Goal: Information Seeking & Learning: Learn about a topic

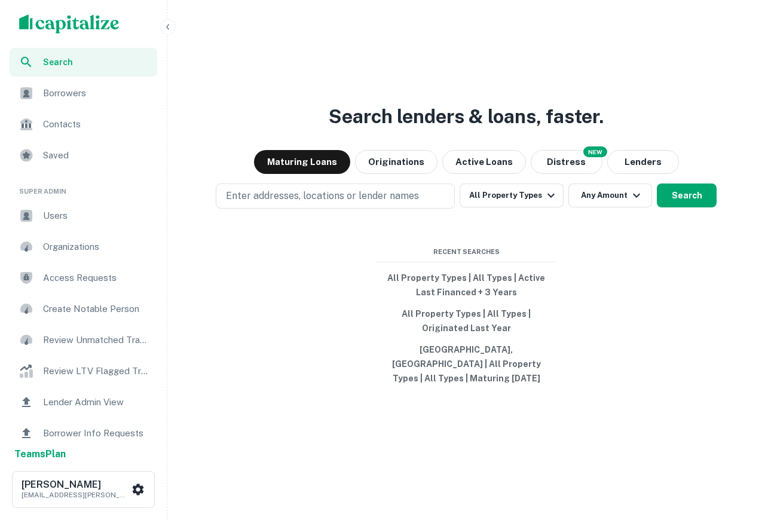
click at [76, 100] on span "Borrowers" at bounding box center [96, 93] width 107 height 14
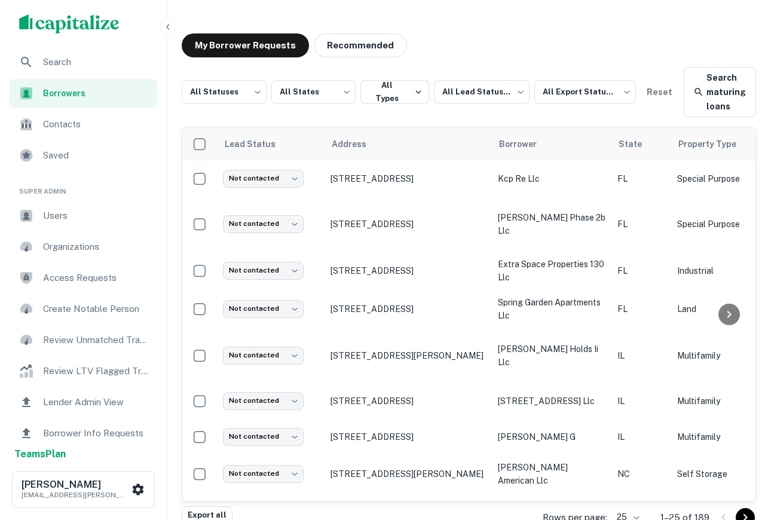
click at [67, 66] on span "Search" at bounding box center [96, 62] width 107 height 14
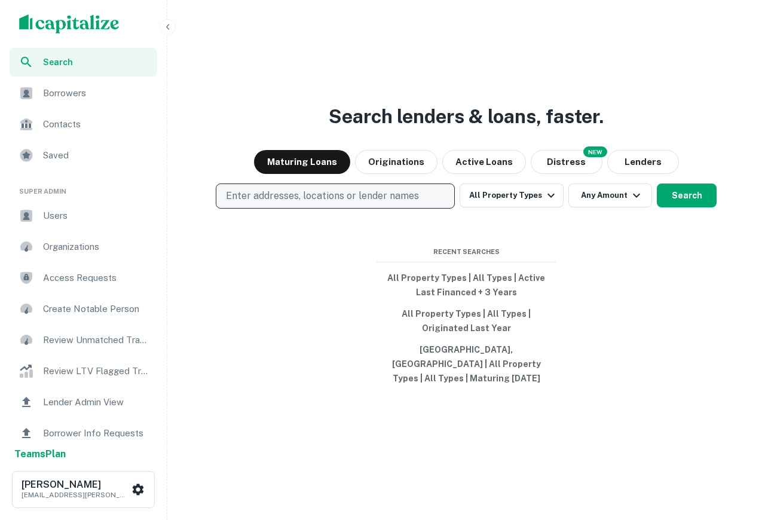
click at [369, 198] on p "Enter addresses, locations or lender names" at bounding box center [322, 196] width 193 height 14
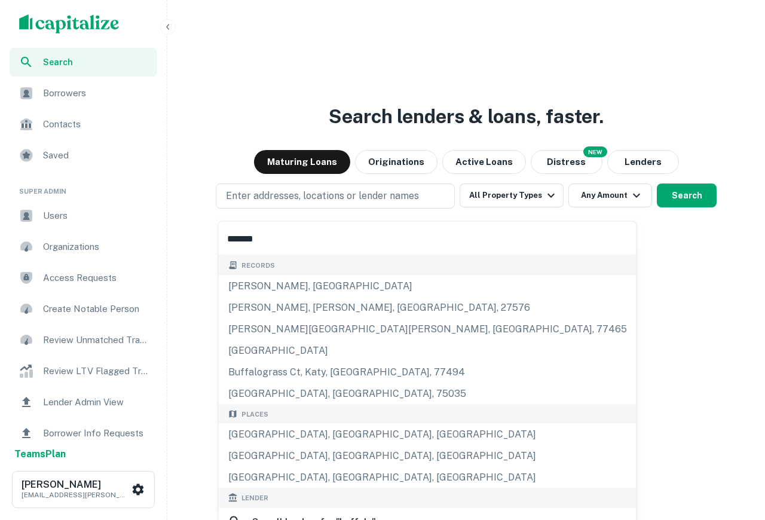
type input "*******"
click at [249, 195] on button "Enter addresses, locations or lender names" at bounding box center [335, 195] width 239 height 25
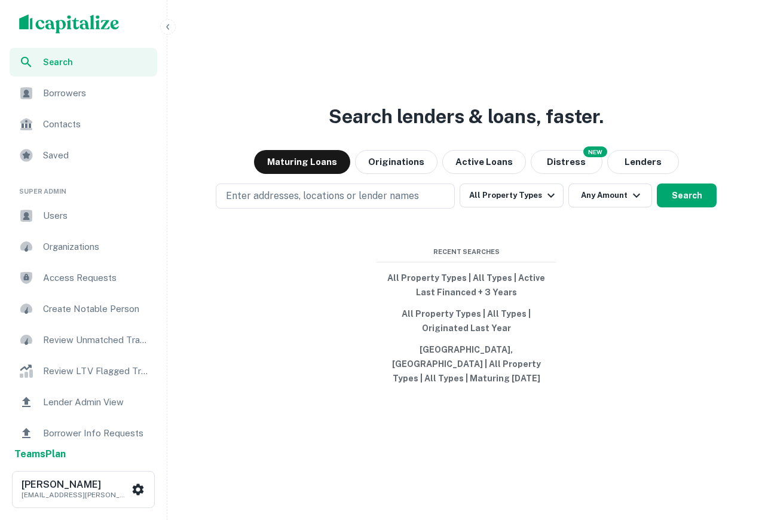
click at [316, 188] on div "Search lenders & loans, faster. Maturing Loans Originations Active Loans NEW Di…" at bounding box center [466, 289] width 588 height 520
click at [323, 203] on p "Enter addresses, locations or lender names" at bounding box center [322, 196] width 193 height 14
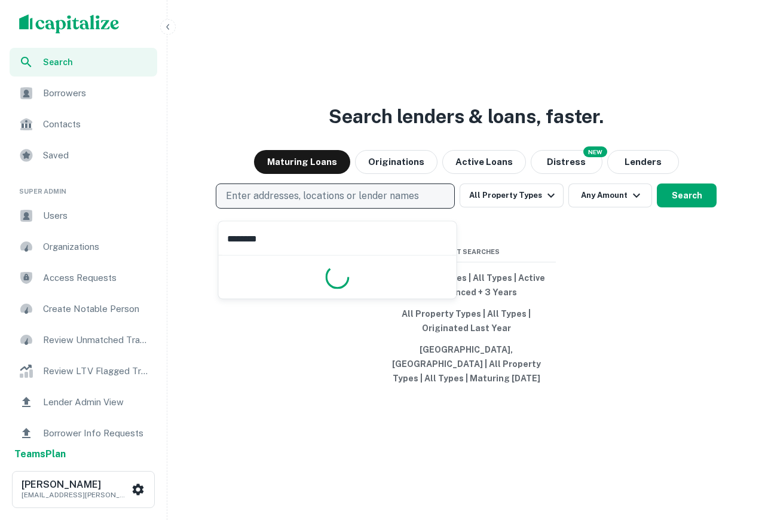
type input "*******"
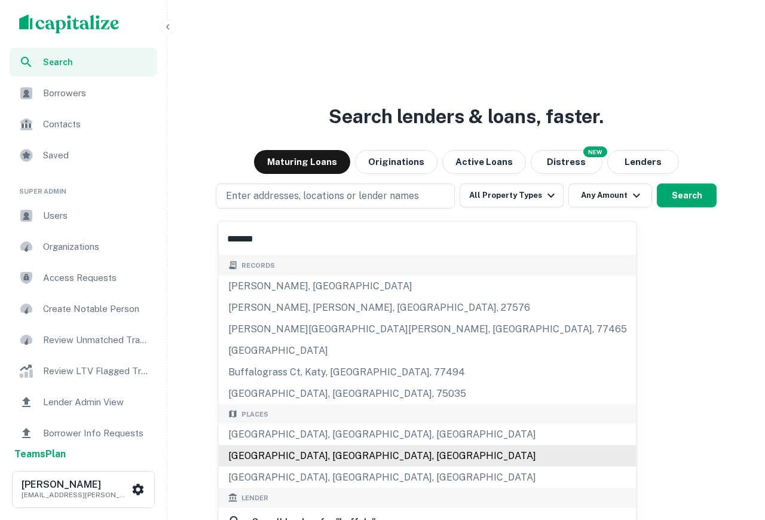
click at [284, 452] on div "[GEOGRAPHIC_DATA], [GEOGRAPHIC_DATA], [GEOGRAPHIC_DATA]" at bounding box center [428, 456] width 418 height 22
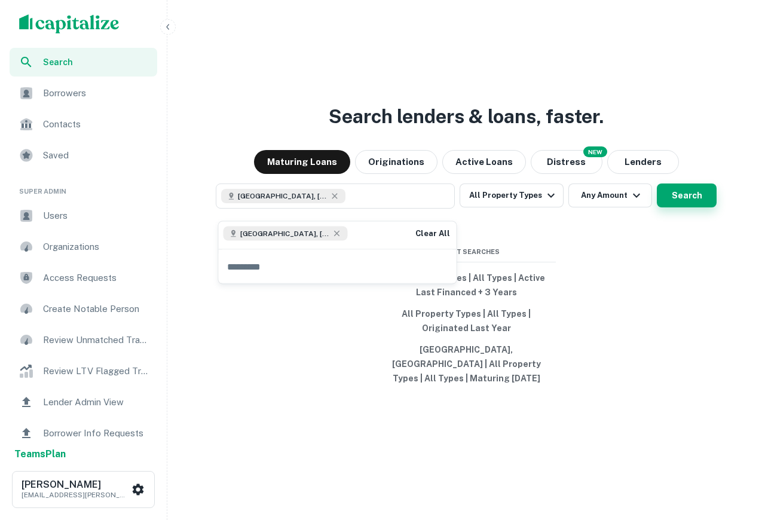
click at [670, 204] on button "Search" at bounding box center [687, 195] width 60 height 24
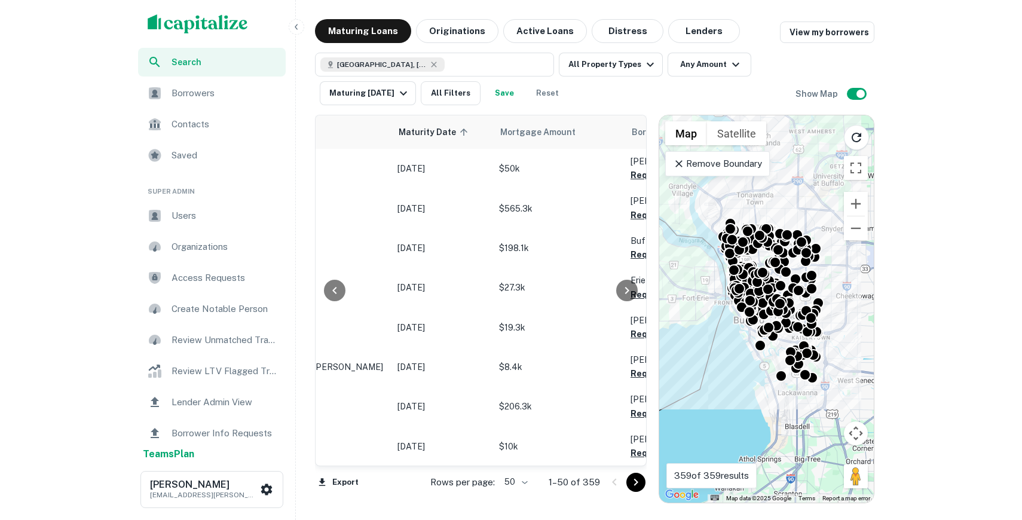
scroll to position [0, 82]
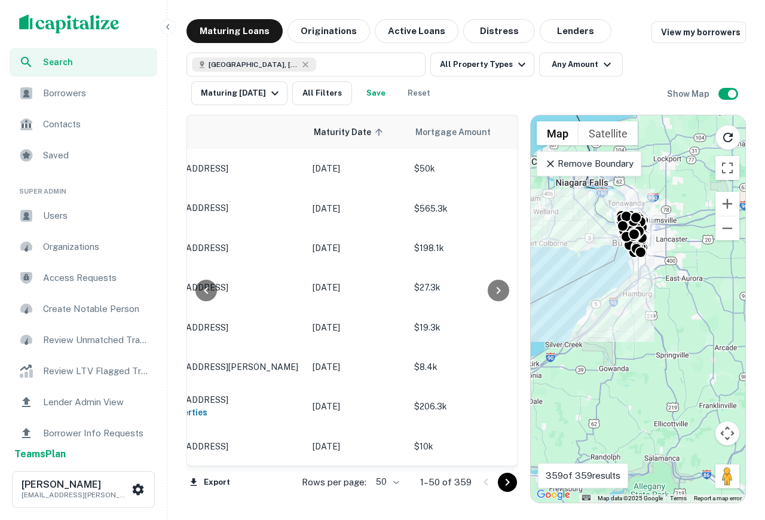
drag, startPoint x: 638, startPoint y: 285, endPoint x: 635, endPoint y: 301, distance: 16.4
click at [635, 302] on div "To activate drag with keyboard, press Alt + Enter. Once in keyboard drag state,…" at bounding box center [638, 308] width 214 height 387
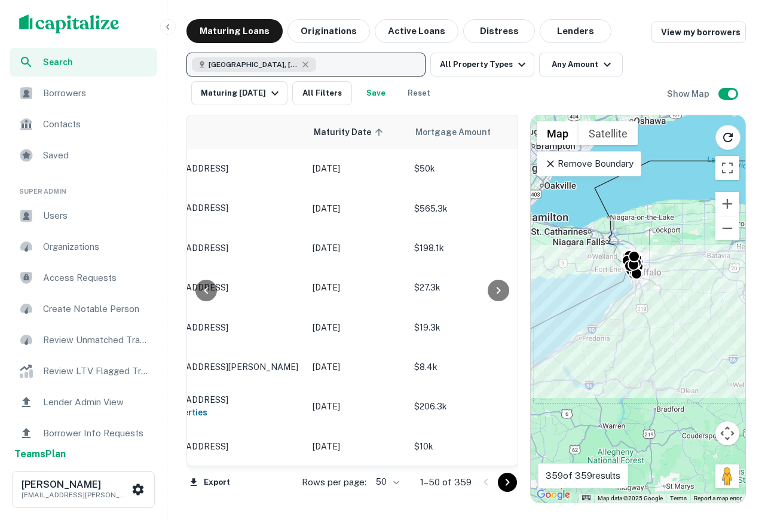
click at [326, 65] on button "[GEOGRAPHIC_DATA], [GEOGRAPHIC_DATA], [GEOGRAPHIC_DATA]" at bounding box center [305, 65] width 239 height 24
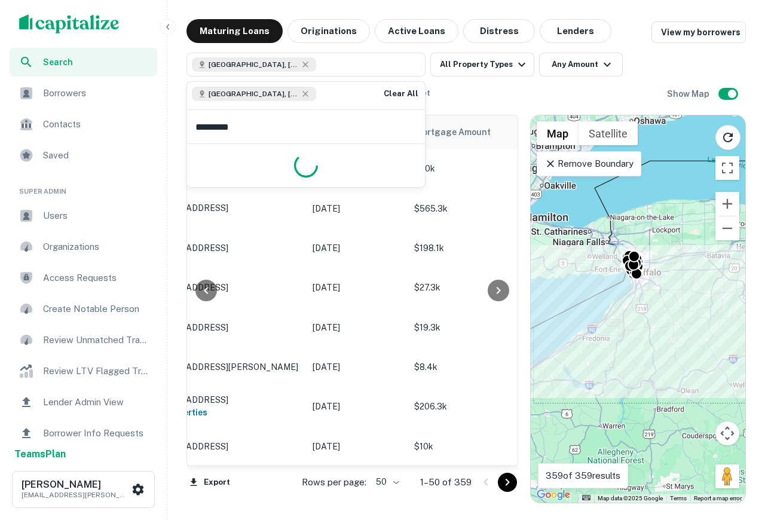
type input "**********"
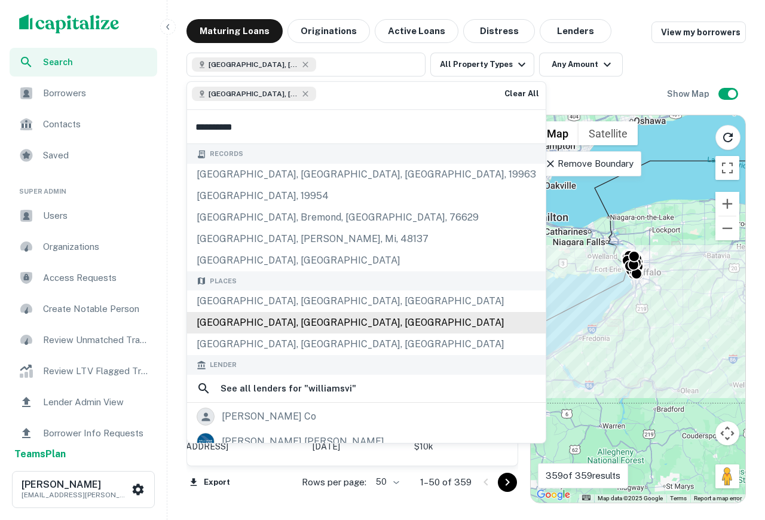
click at [340, 320] on div "[GEOGRAPHIC_DATA], [GEOGRAPHIC_DATA], [GEOGRAPHIC_DATA]" at bounding box center [366, 323] width 358 height 22
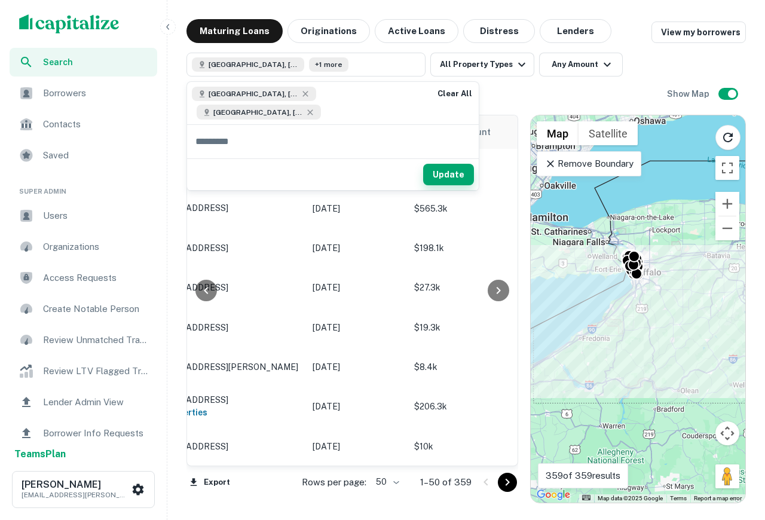
click at [447, 164] on button "Update" at bounding box center [448, 175] width 51 height 22
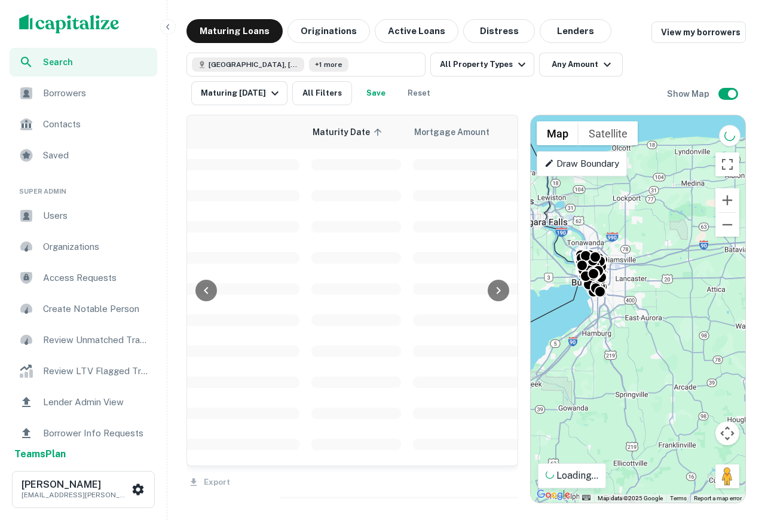
drag, startPoint x: 678, startPoint y: 319, endPoint x: 691, endPoint y: 417, distance: 98.8
click at [692, 417] on div "To activate drag with keyboard, press Alt + Enter. Once in keyboard drag state,…" at bounding box center [638, 308] width 214 height 387
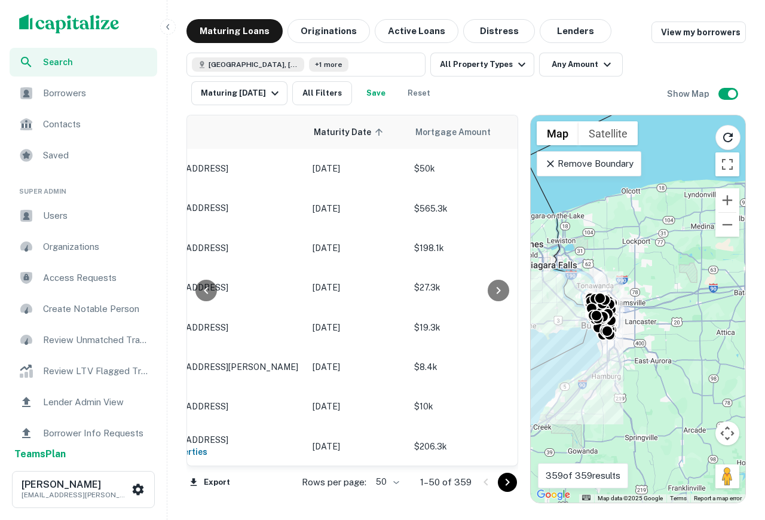
click at [615, 277] on div "To activate drag with keyboard, press Alt + Enter. Once in keyboard drag state,…" at bounding box center [638, 308] width 214 height 387
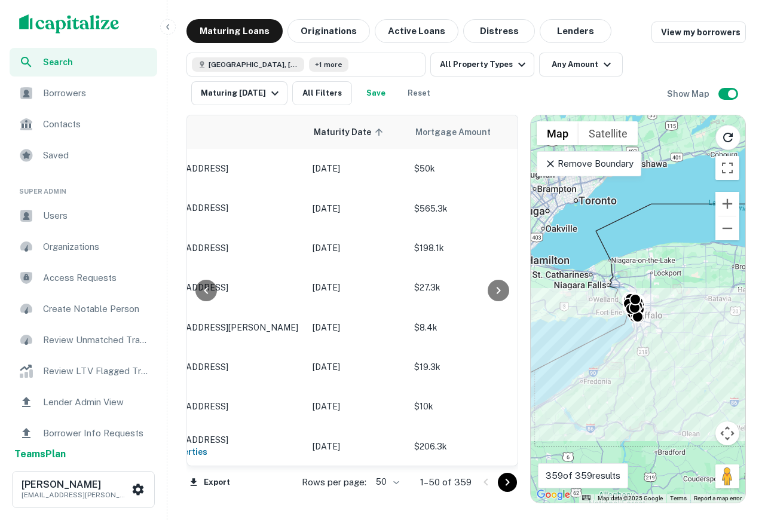
click at [626, 275] on div "To activate drag with keyboard, press Alt + Enter. Once in keyboard drag state,…" at bounding box center [638, 308] width 214 height 387
click at [638, 286] on div "To activate drag with keyboard, press Alt + Enter. Once in keyboard drag state,…" at bounding box center [638, 308] width 214 height 387
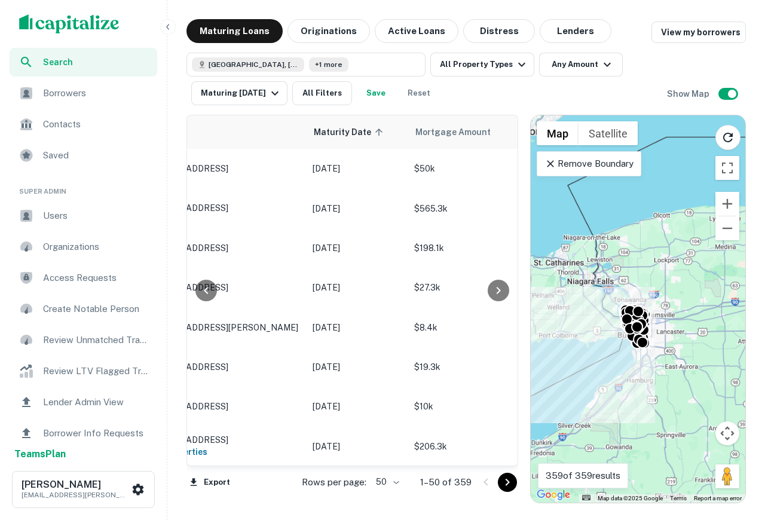
click at [638, 286] on div "To activate drag with keyboard, press Alt + Enter. Once in keyboard drag state,…" at bounding box center [638, 308] width 214 height 387
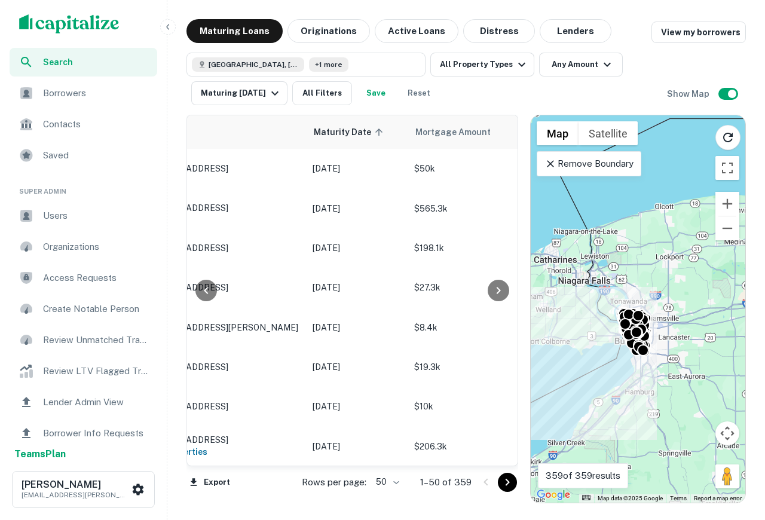
click at [638, 286] on div "To activate drag with keyboard, press Alt + Enter. Once in keyboard drag state,…" at bounding box center [638, 308] width 214 height 387
click at [588, 167] on p "Remove Boundary" at bounding box center [588, 164] width 89 height 14
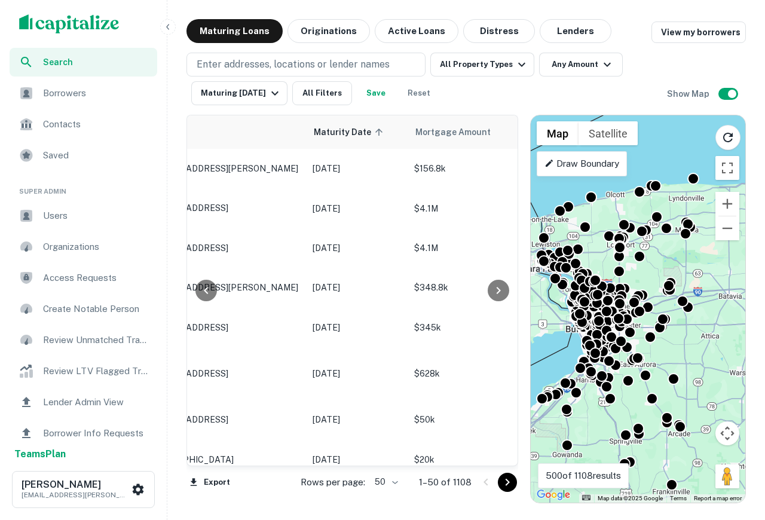
drag, startPoint x: 678, startPoint y: 412, endPoint x: 625, endPoint y: 401, distance: 53.7
click at [626, 399] on div "To activate drag with keyboard, press Alt + Enter. Once in keyboard drag state,…" at bounding box center [638, 308] width 214 height 387
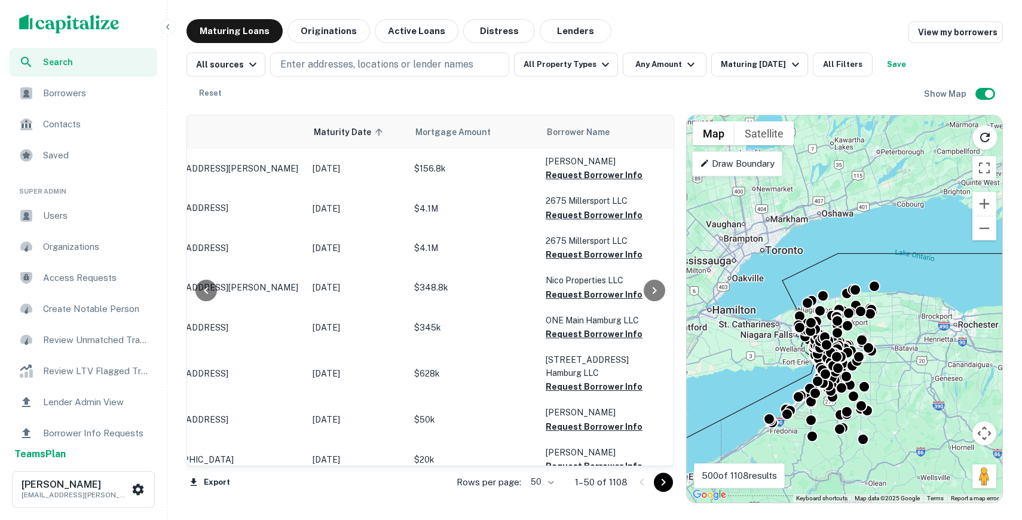
click at [172, 27] on icon "button" at bounding box center [168, 27] width 10 height 10
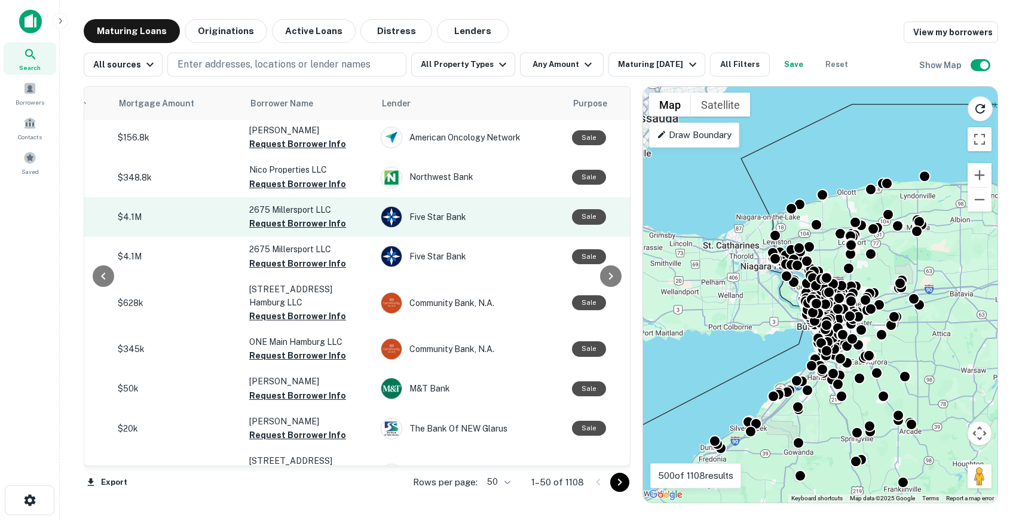
scroll to position [2, 0]
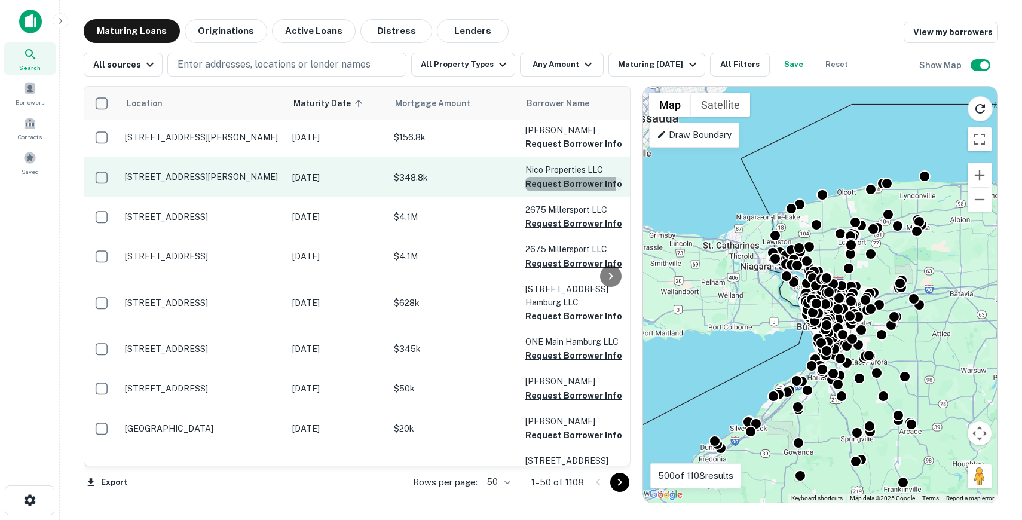
click at [567, 185] on button "Request Borrower Info" at bounding box center [573, 184] width 97 height 14
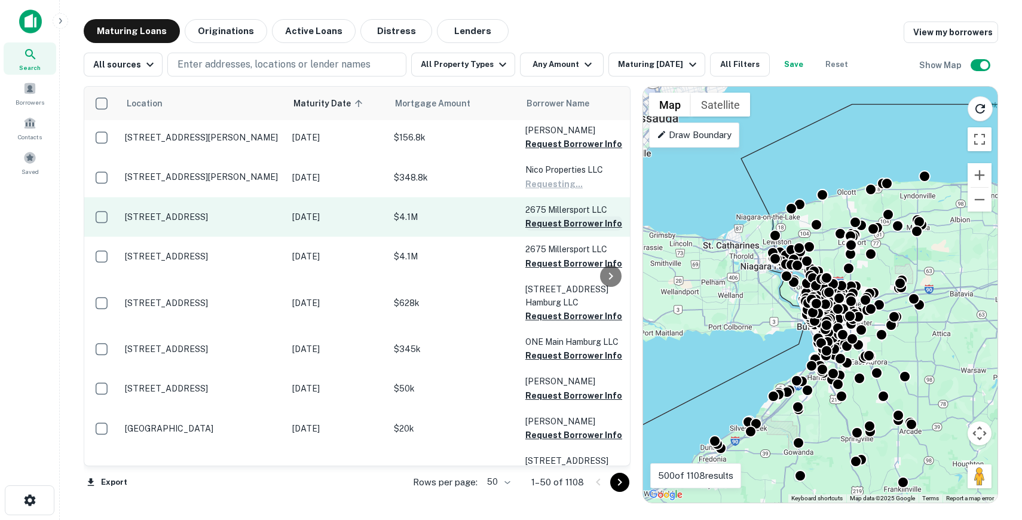
click at [564, 220] on button "Request Borrower Info" at bounding box center [573, 223] width 97 height 14
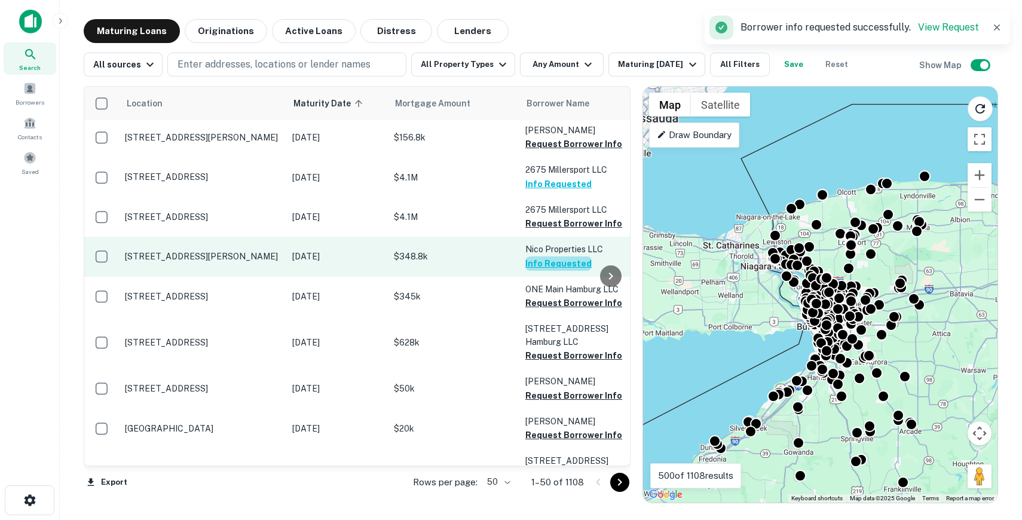
click at [559, 258] on button "Info Requested" at bounding box center [558, 263] width 66 height 14
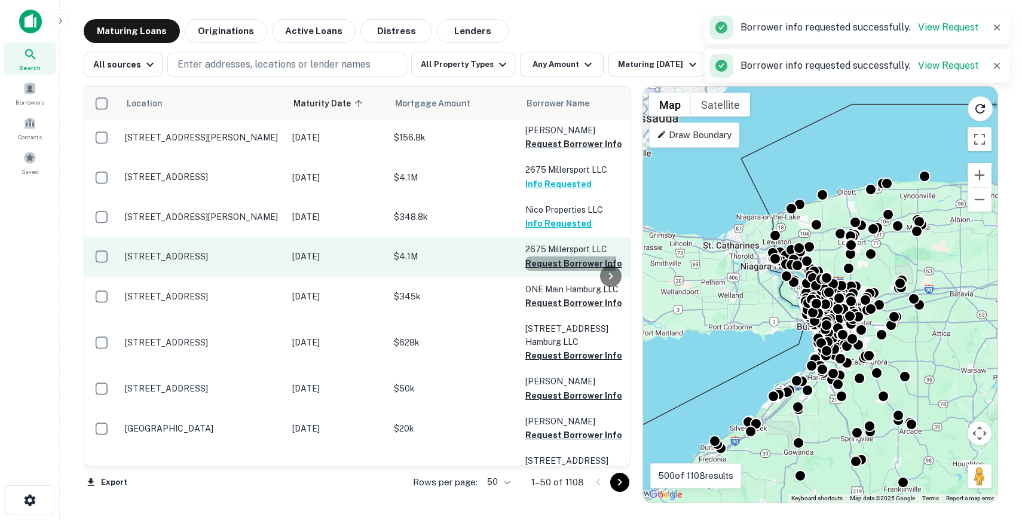
click at [556, 261] on button "Request Borrower Info" at bounding box center [573, 263] width 97 height 14
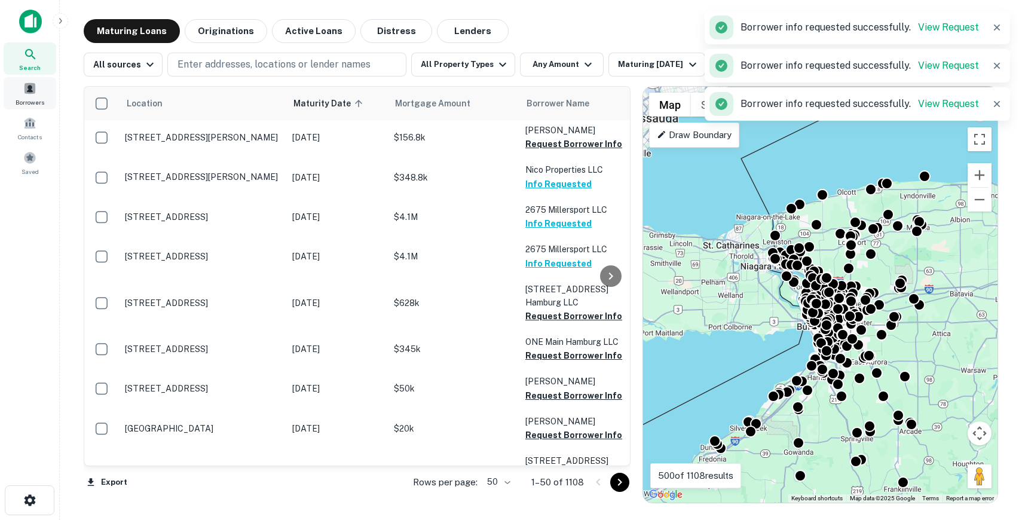
click at [27, 87] on span at bounding box center [29, 88] width 13 height 13
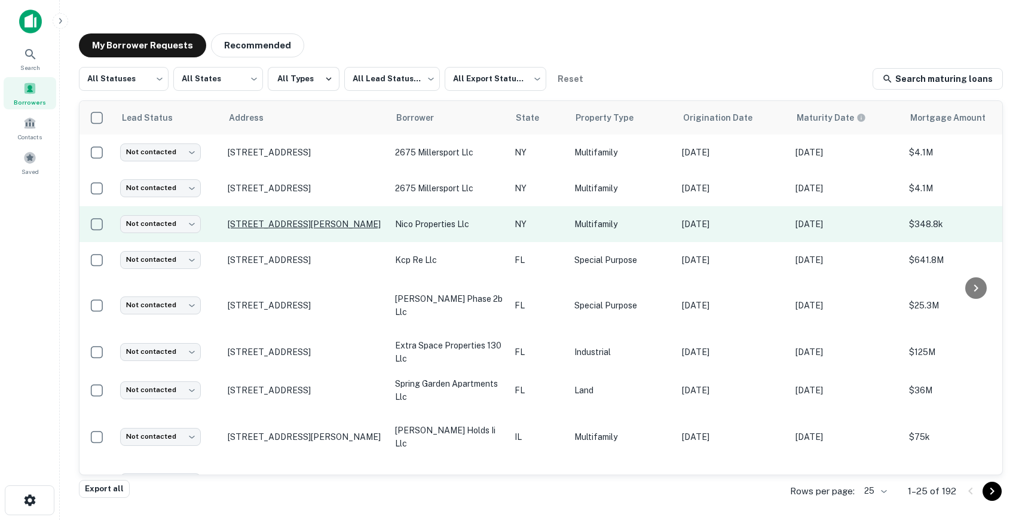
click at [308, 226] on p "[STREET_ADDRESS][PERSON_NAME]" at bounding box center [305, 224] width 155 height 11
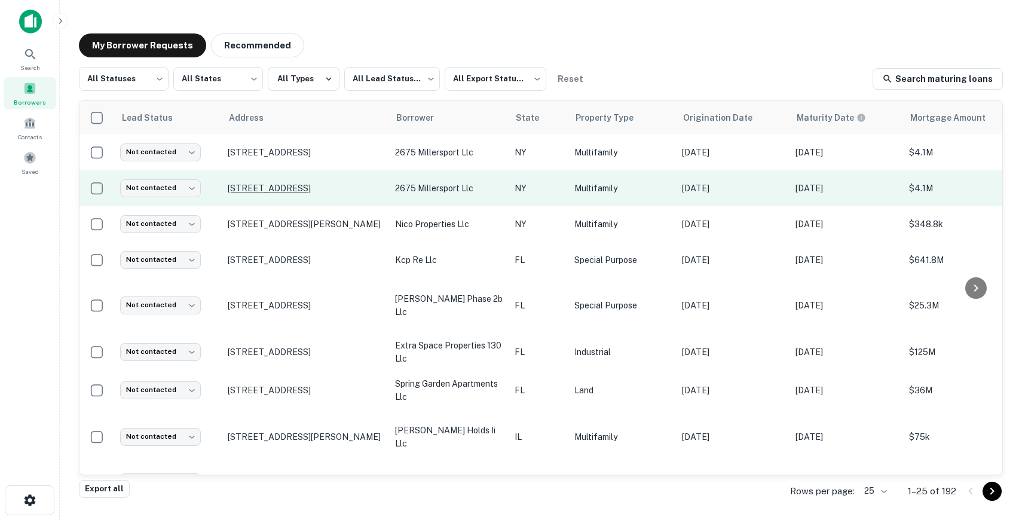
click at [300, 184] on p "[STREET_ADDRESS]" at bounding box center [305, 188] width 155 height 11
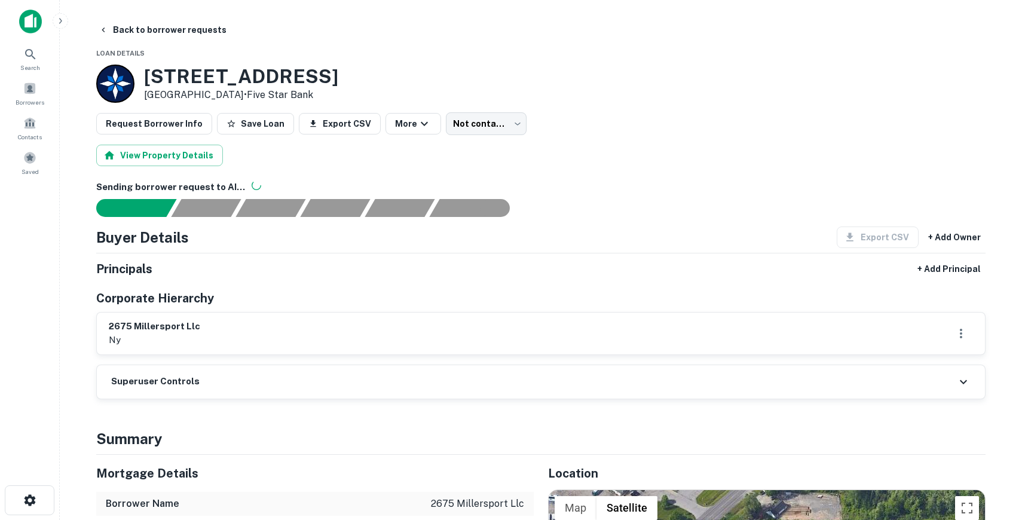
click at [25, 22] on img at bounding box center [30, 22] width 23 height 24
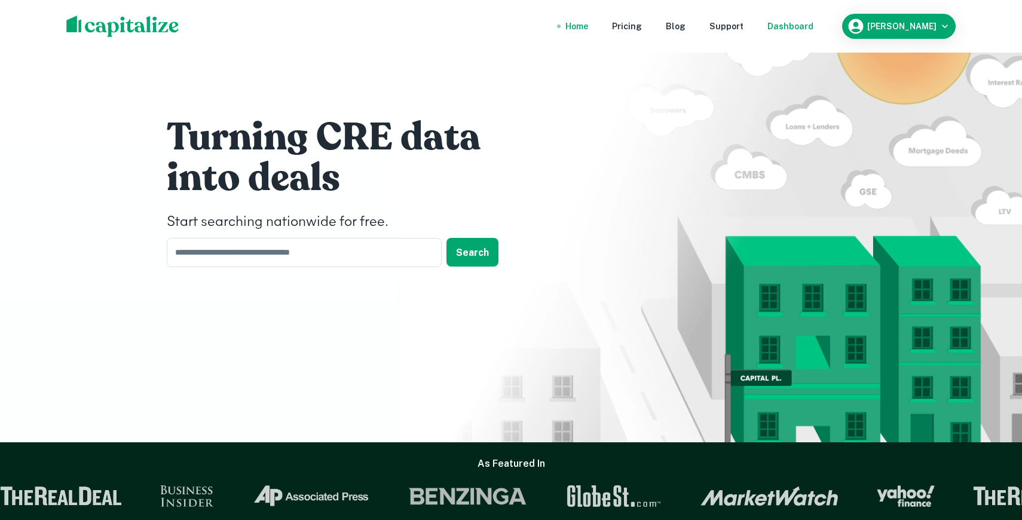
click at [813, 25] on div "Dashboard" at bounding box center [790, 26] width 46 height 13
